Goal: Find specific page/section: Find specific page/section

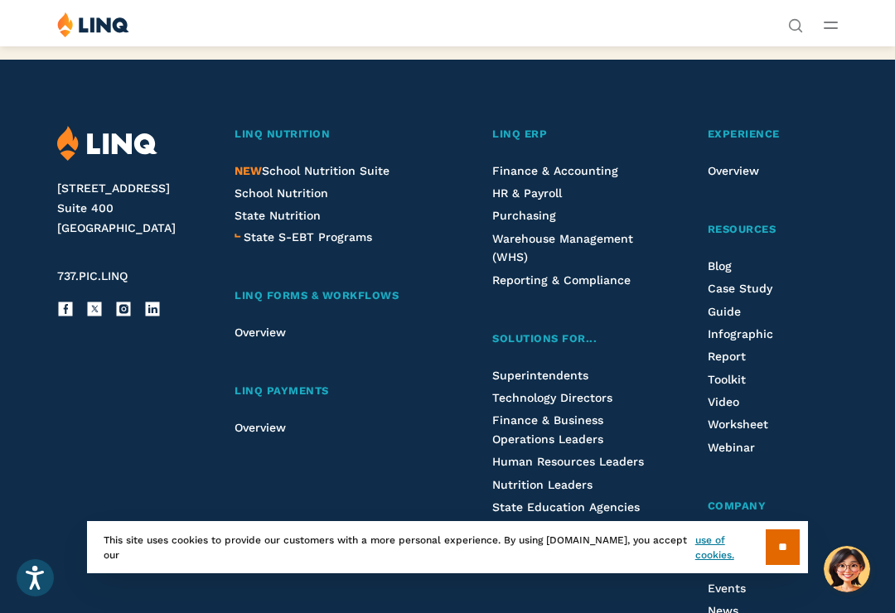
scroll to position [3942, 0]
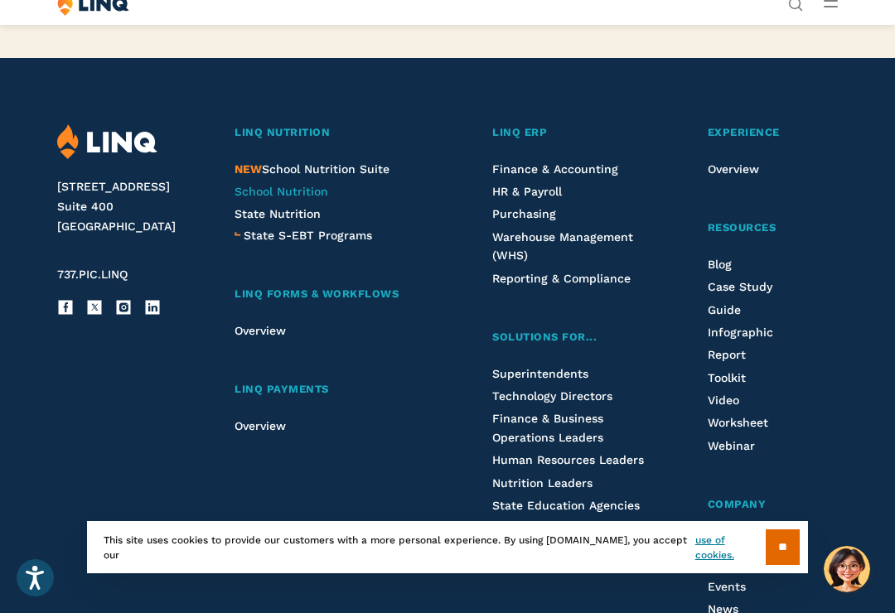
click at [244, 185] on span "School Nutrition" at bounding box center [282, 191] width 94 height 13
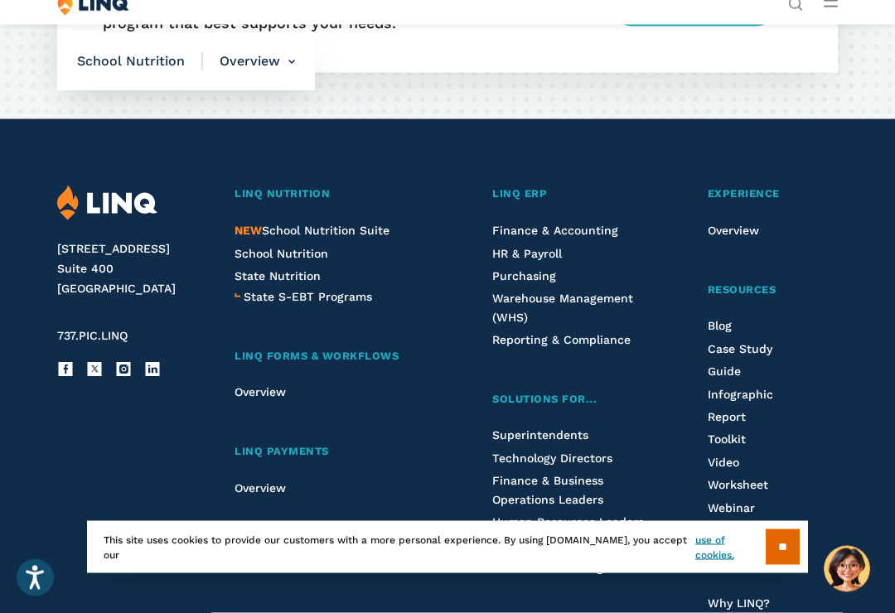
scroll to position [4322, 0]
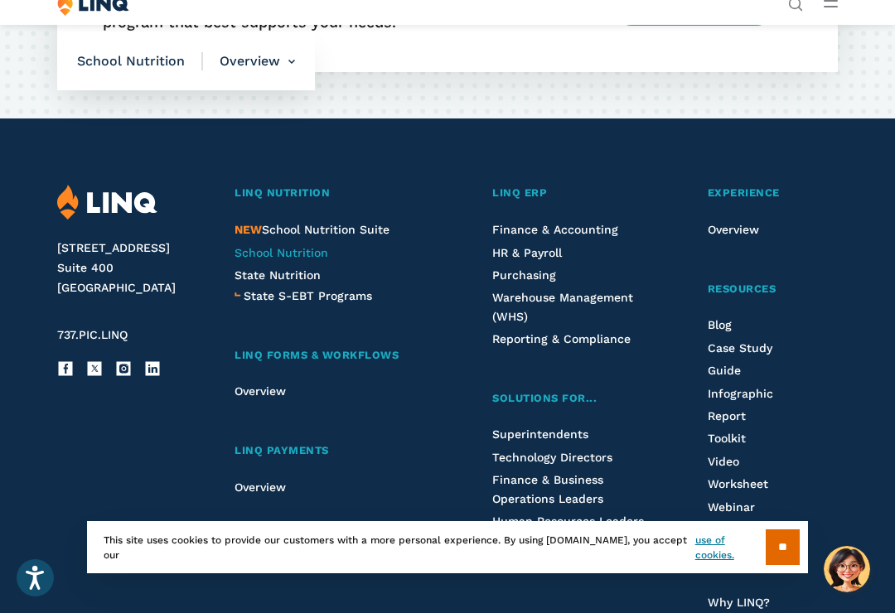
click at [245, 246] on span "School Nutrition" at bounding box center [282, 252] width 94 height 13
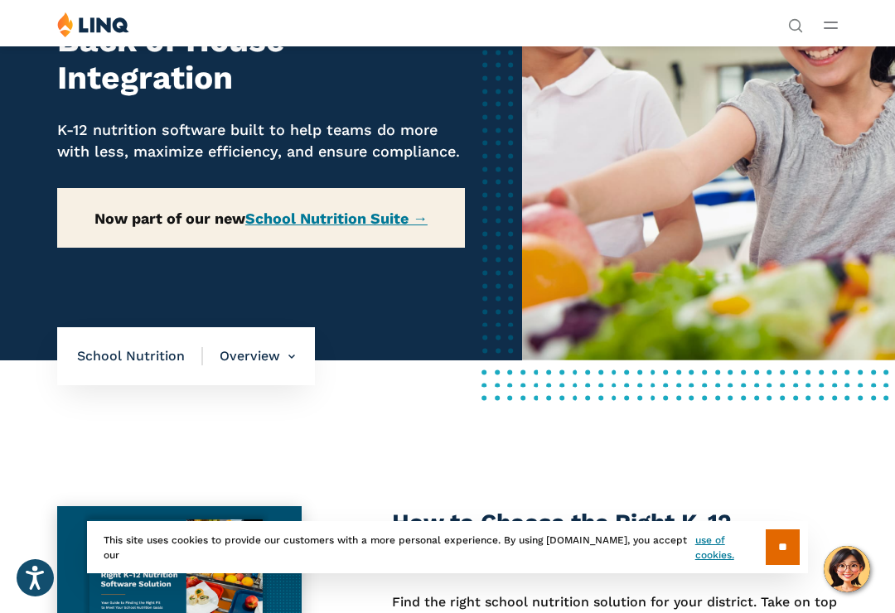
scroll to position [186, 0]
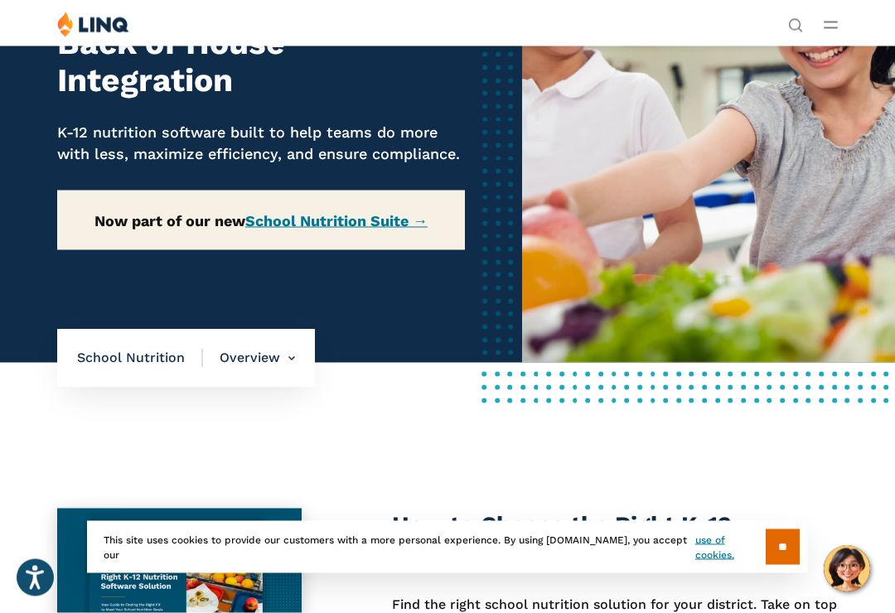
click at [291, 202] on p "Now part of our new School Nutrition Suite →" at bounding box center [261, 221] width 408 height 60
click at [285, 212] on link "School Nutrition Suite →" at bounding box center [336, 220] width 182 height 17
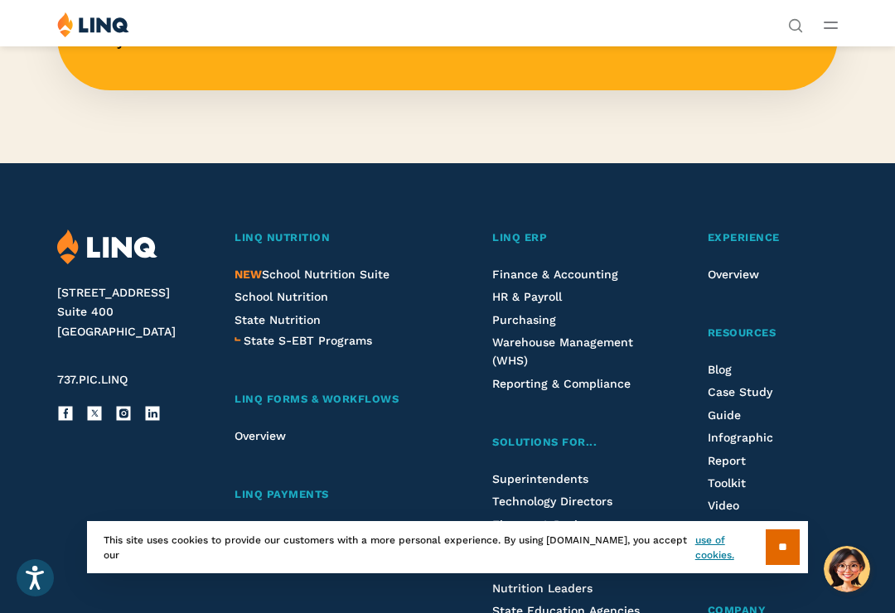
scroll to position [1651, 0]
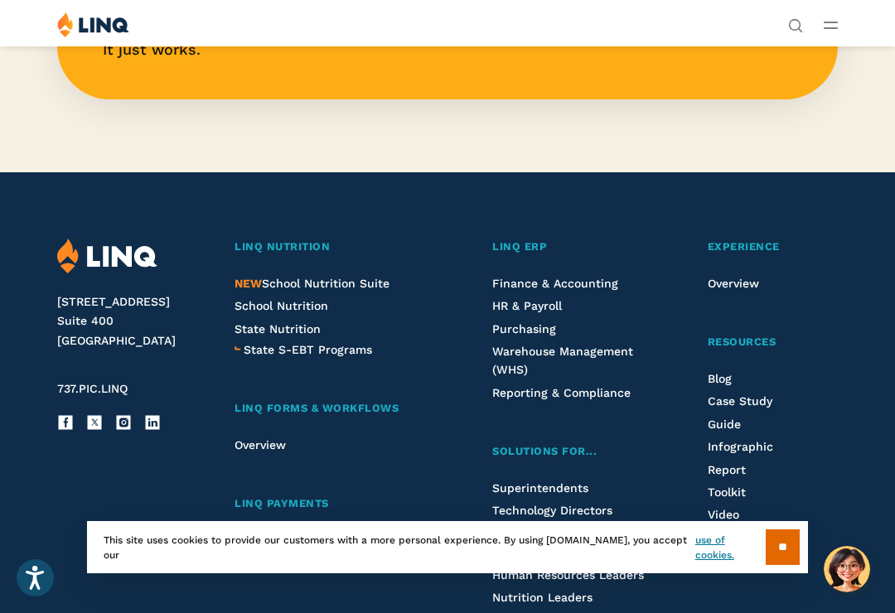
click at [169, 0] on header "Search Search for: Solutions Nutrition Overview NEW School Nutrition Suite Scho…" at bounding box center [447, 23] width 895 height 46
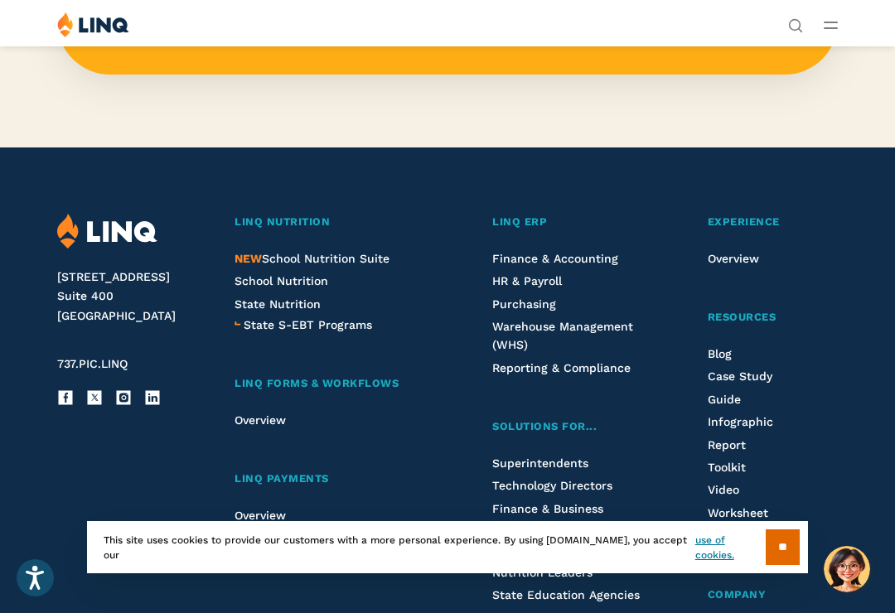
scroll to position [1677, 0]
